Goal: Task Accomplishment & Management: Complete application form

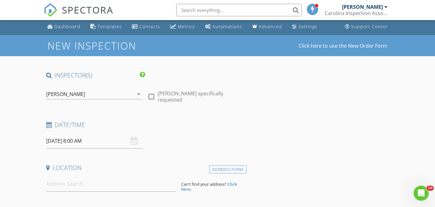
click at [89, 146] on input "08/28/2025 8:00 AM" at bounding box center [94, 140] width 96 height 15
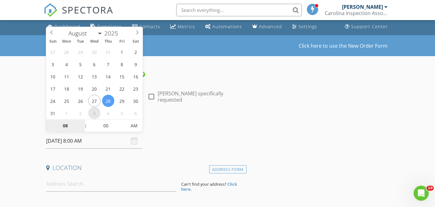
select select "8"
type input "09/03/2025 8:00 AM"
type input "12"
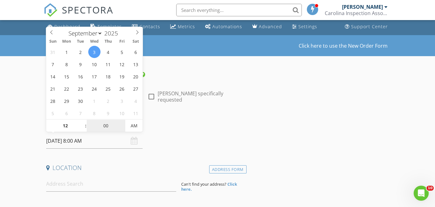
type input "09/03/2025 12:00 AM"
type input "30"
type input "09/03/2025 12:30 PM"
click at [139, 182] on input at bounding box center [111, 183] width 130 height 15
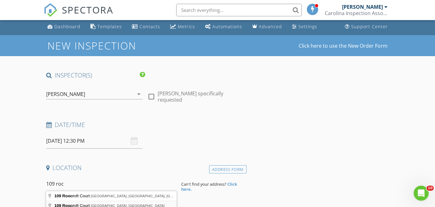
type input "109 Roocroft Court, Fountain Inn, SC, USA"
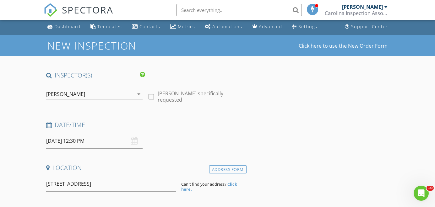
drag, startPoint x: 132, startPoint y: 207, endPoint x: 125, endPoint y: 196, distance: 12.4
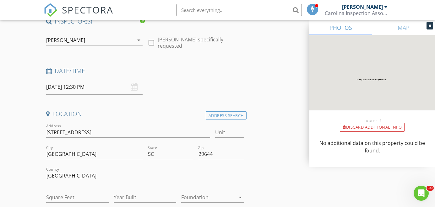
scroll to position [58, 0]
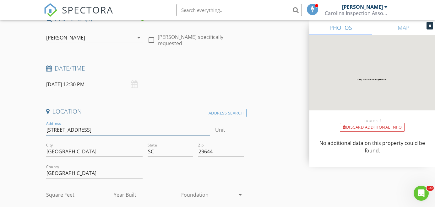
click at [114, 131] on input "[STREET_ADDRESS]" at bounding box center [128, 130] width 164 height 10
click at [114, 131] on input "109 Roocroft Ct" at bounding box center [128, 130] width 164 height 10
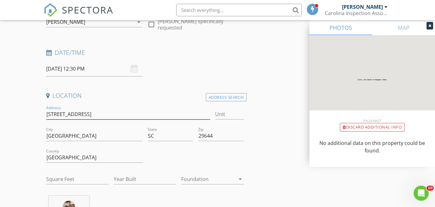
scroll to position [103, 0]
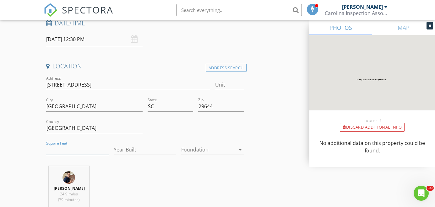
click at [88, 152] on input "Square Feet" at bounding box center [77, 150] width 62 height 10
type input "1600"
type input "2025"
click at [196, 145] on div at bounding box center [208, 150] width 54 height 10
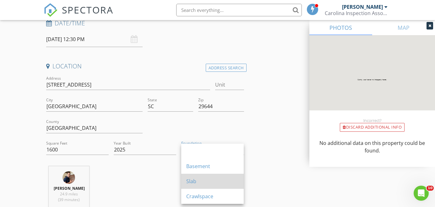
click at [196, 179] on div "Slab" at bounding box center [212, 182] width 52 height 8
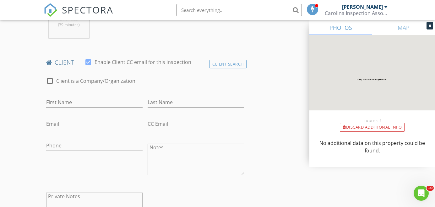
scroll to position [285, 0]
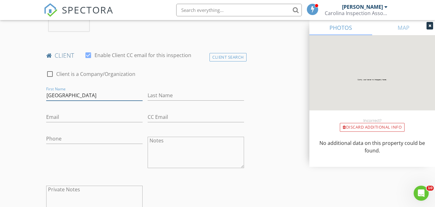
type input "Alexandria"
type input "Fuller"
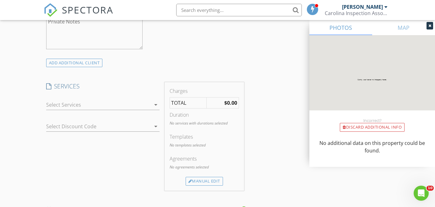
scroll to position [460, 0]
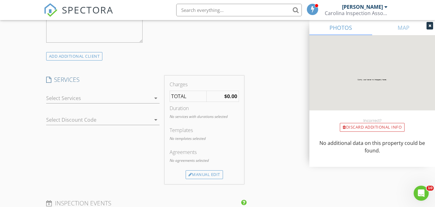
type input "adfuller5@gmail.com"
click at [133, 99] on div at bounding box center [98, 98] width 105 height 10
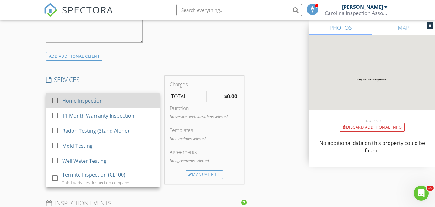
click at [113, 101] on div "Home Inspection" at bounding box center [108, 100] width 92 height 13
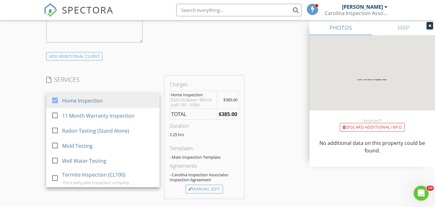
click at [271, 144] on div "INSPECTOR(S) check_box Joe Burke PRIMARY Joe Burke arrow_drop_down check_box_ou…" at bounding box center [218, 175] width 348 height 1125
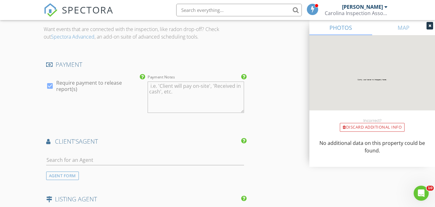
scroll to position [673, 0]
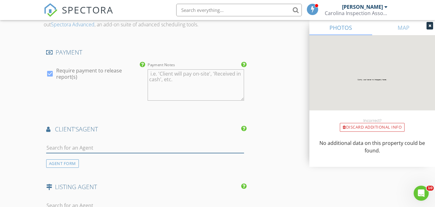
click at [186, 148] on input "text" at bounding box center [145, 148] width 198 height 10
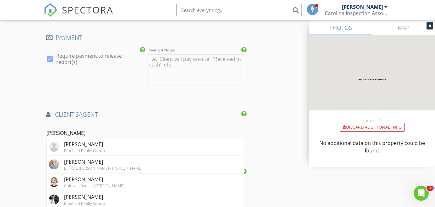
scroll to position [718, 0]
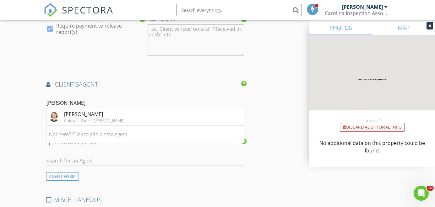
type input "Morgan voke"
click at [84, 103] on input "Morgan voke" at bounding box center [145, 103] width 198 height 10
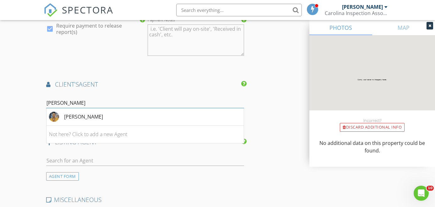
type input "Alisha"
drag, startPoint x: 84, startPoint y: 103, endPoint x: 91, endPoint y: 115, distance: 14.3
click at [91, 115] on div "Alisha Wilson" at bounding box center [83, 117] width 39 height 8
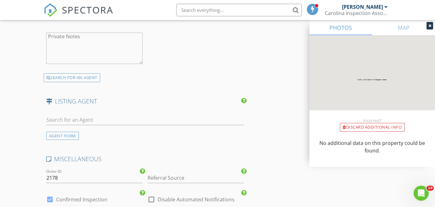
scroll to position [919, 0]
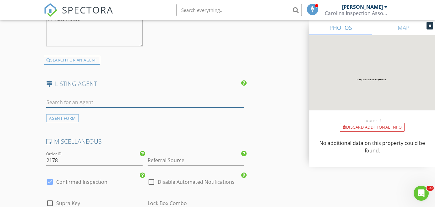
click at [130, 101] on input "text" at bounding box center [145, 102] width 198 height 10
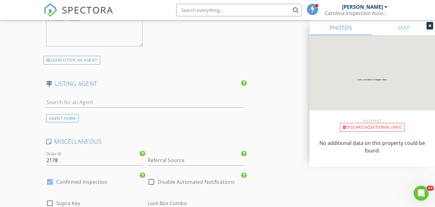
click at [179, 183] on div "check_box_outline_blank Disable Automated Notifications" at bounding box center [191, 185] width 87 height 15
click at [179, 181] on label "Disable Automated Notifications" at bounding box center [196, 182] width 77 height 6
checkbox input "true"
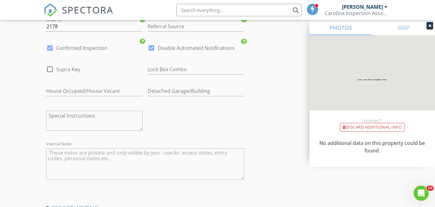
scroll to position [1078, 0]
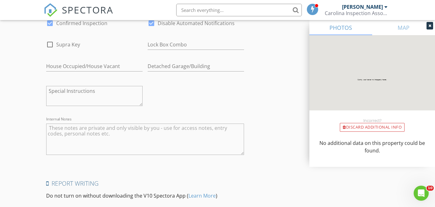
click at [158, 132] on textarea "Internal Notes" at bounding box center [145, 139] width 198 height 31
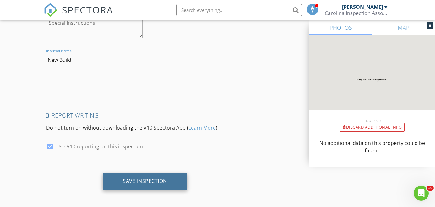
scroll to position [1145, 0]
type textarea "New Build"
click at [155, 180] on div "Save Inspection" at bounding box center [145, 182] width 44 height 6
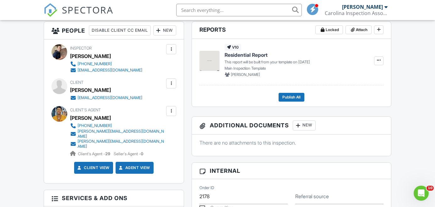
scroll to position [199, 0]
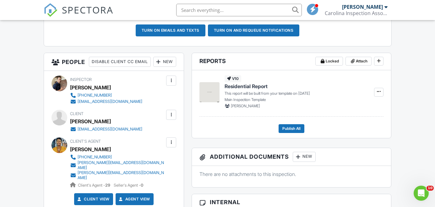
click at [153, 67] on div "New" at bounding box center [164, 62] width 23 height 10
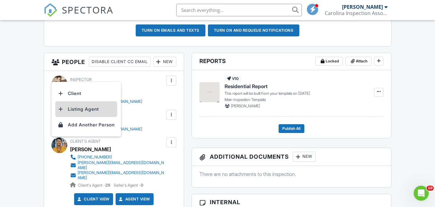
click at [79, 106] on li "Listing Agent" at bounding box center [86, 109] width 62 height 16
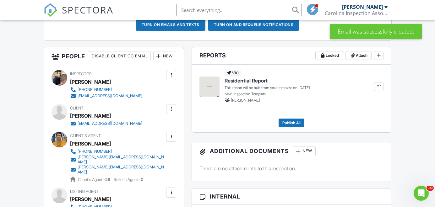
scroll to position [229, 0]
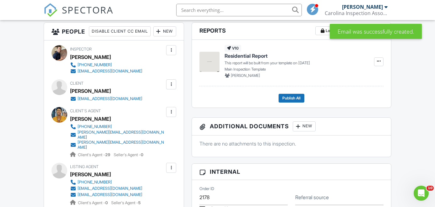
click at [171, 88] on div at bounding box center [171, 84] width 6 height 6
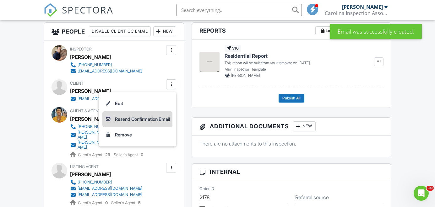
click at [148, 127] on li "Resend Confirmation Email" at bounding box center [137, 119] width 70 height 16
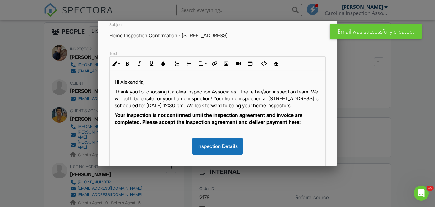
scroll to position [61, 0]
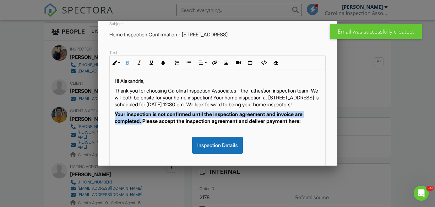
drag, startPoint x: 144, startPoint y: 129, endPoint x: 97, endPoint y: 114, distance: 49.1
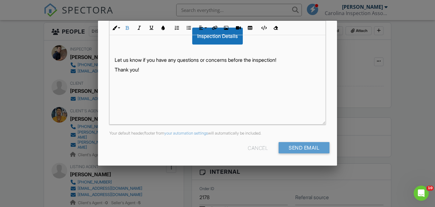
scroll to position [163, 0]
click at [302, 150] on input "Send Email" at bounding box center [303, 148] width 51 height 11
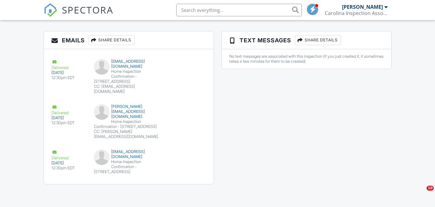
scroll to position [843, 0]
click at [227, 8] on input "text" at bounding box center [239, 10] width 126 height 13
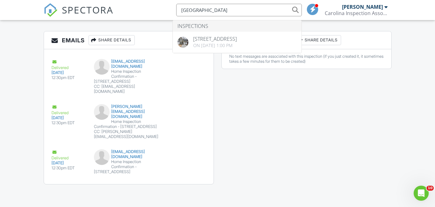
type input "10 creek haven"
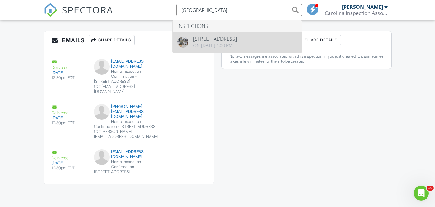
drag, startPoint x: 227, startPoint y: 8, endPoint x: 227, endPoint y: 45, distance: 36.4
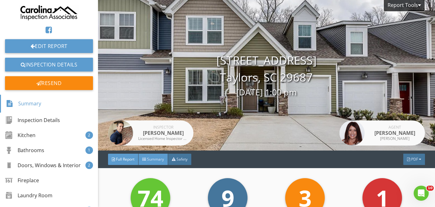
click at [152, 156] on div "Summary" at bounding box center [153, 159] width 30 height 11
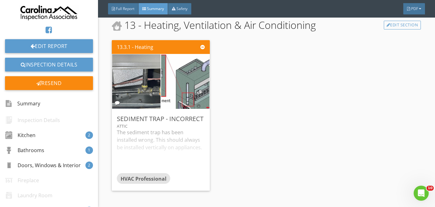
scroll to position [1680, 0]
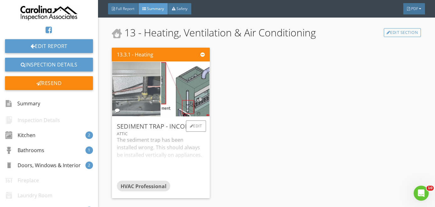
click at [149, 89] on img at bounding box center [136, 89] width 121 height 91
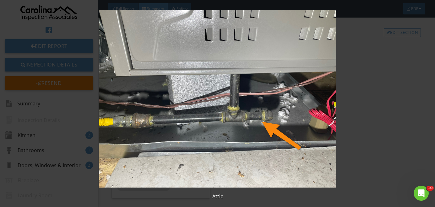
click at [373, 41] on img at bounding box center [217, 99] width 394 height 178
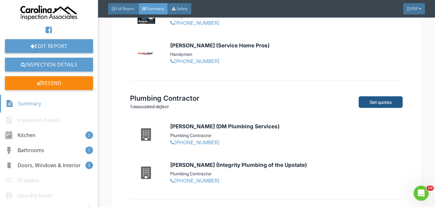
scroll to position [2066, 0]
